Goal: Task Accomplishment & Management: Use online tool/utility

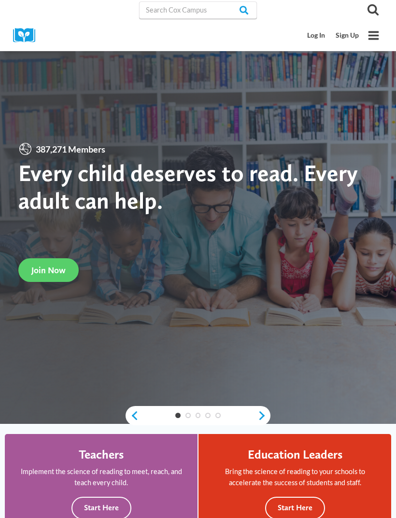
click at [318, 42] on link "Log In" at bounding box center [316, 36] width 28 height 18
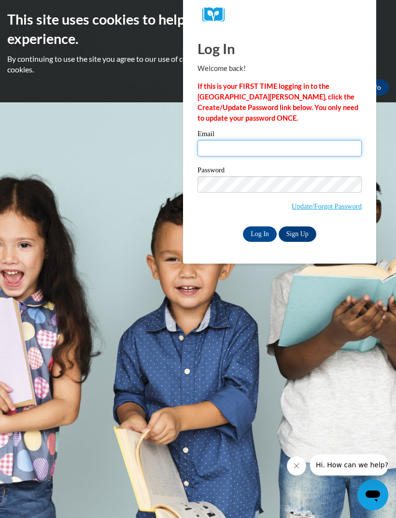
click at [296, 155] on input "Email" at bounding box center [279, 148] width 164 height 16
type input "khenry@kippatl.org"
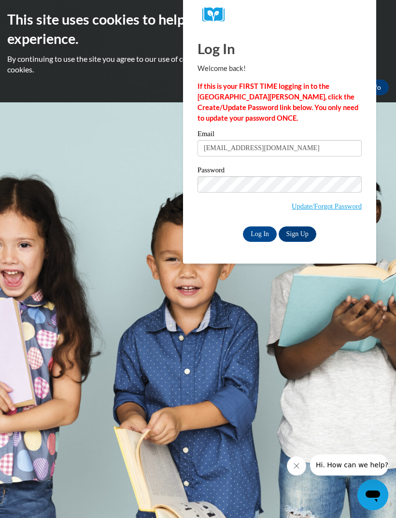
click at [256, 233] on input "Log In" at bounding box center [260, 233] width 34 height 15
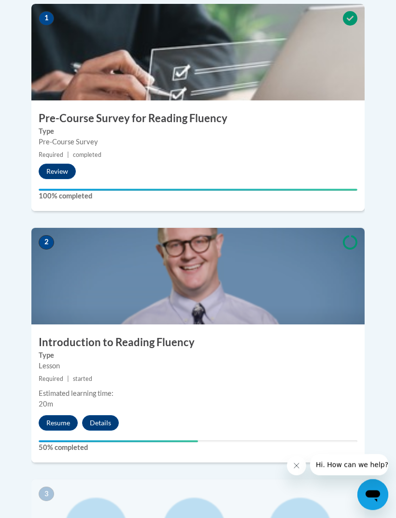
scroll to position [403, 0]
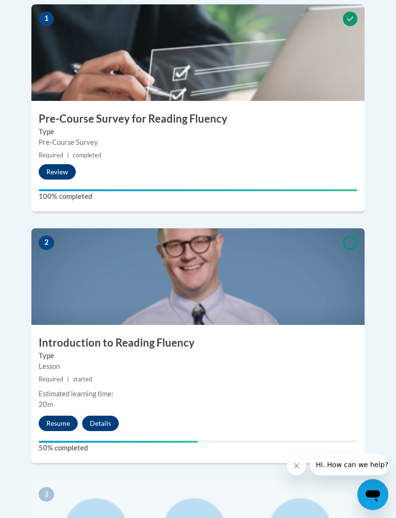
click at [63, 416] on button "Resume" at bounding box center [58, 423] width 39 height 15
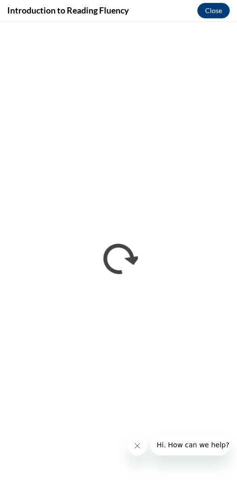
scroll to position [429, 0]
